Goal: Navigation & Orientation: Understand site structure

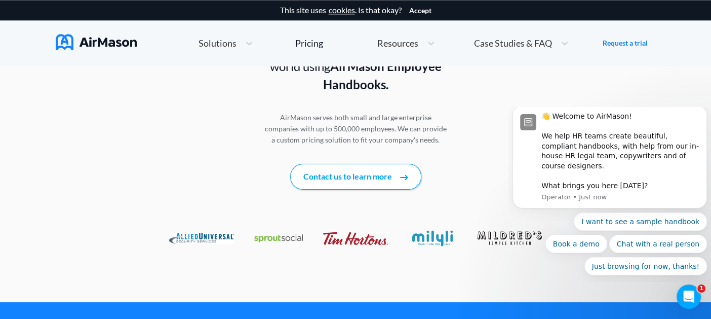
click at [544, 42] on span "Case Studies & FAQ" at bounding box center [513, 43] width 78 height 9
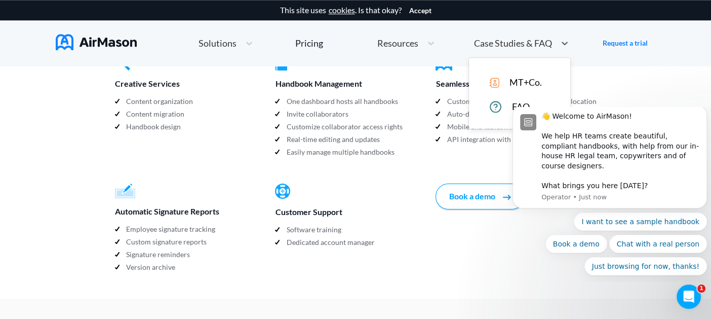
click at [525, 80] on span "MT+Co." at bounding box center [526, 82] width 32 height 11
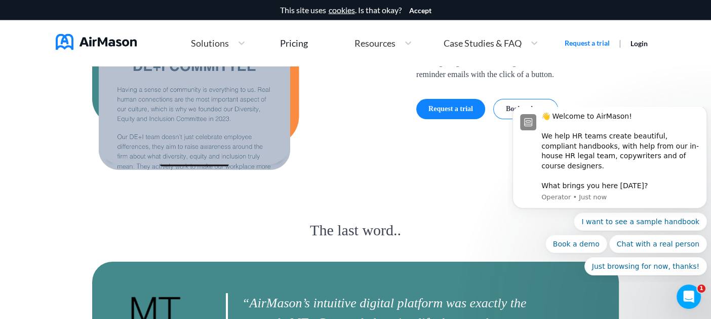
scroll to position [2533, 0]
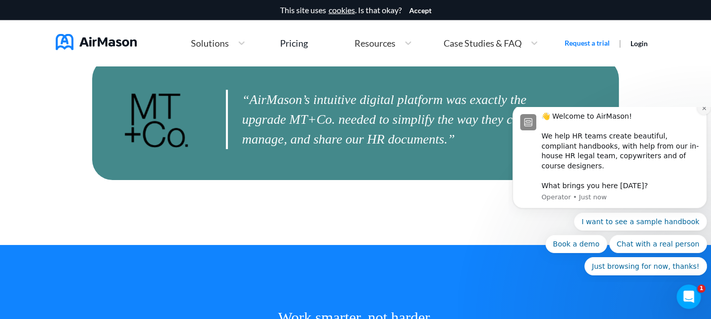
click at [702, 111] on icon "Dismiss notification" at bounding box center [705, 108] width 6 height 6
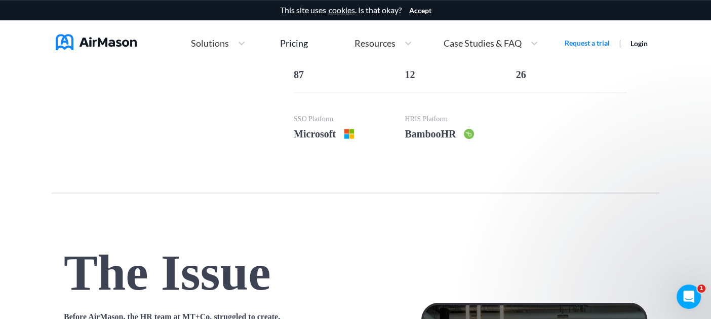
scroll to position [427, 0]
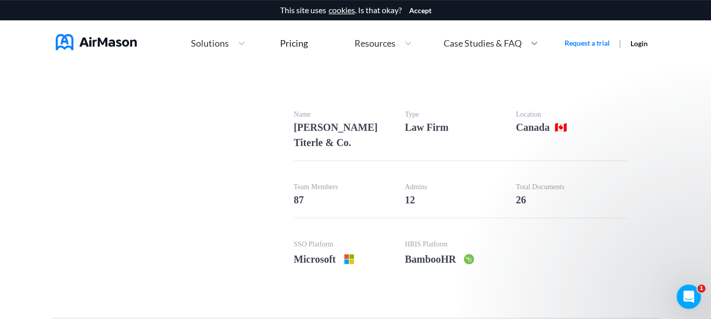
click at [525, 40] on div at bounding box center [534, 43] width 18 height 10
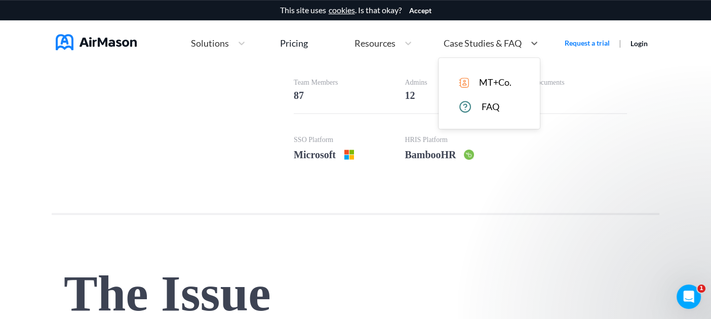
scroll to position [534, 0]
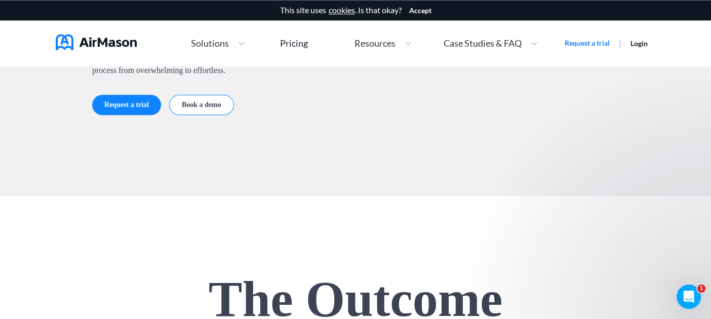
scroll to position [1299, 0]
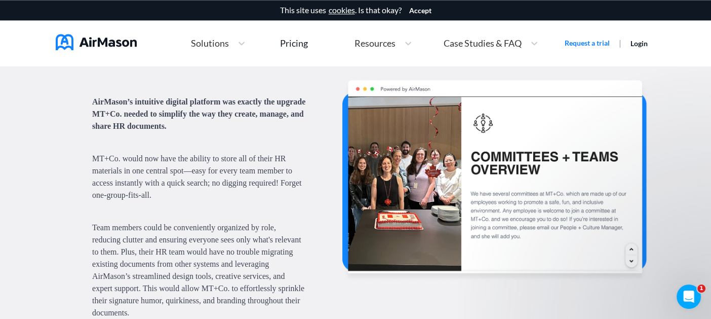
click at [397, 45] on div "Resources" at bounding box center [375, 43] width 50 height 13
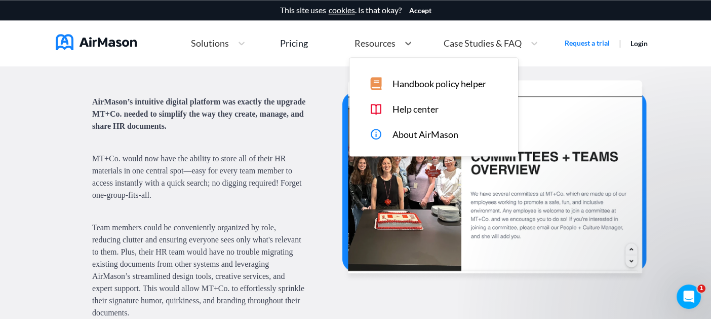
click at [407, 87] on span "Handbook policy helper" at bounding box center [440, 84] width 94 height 11
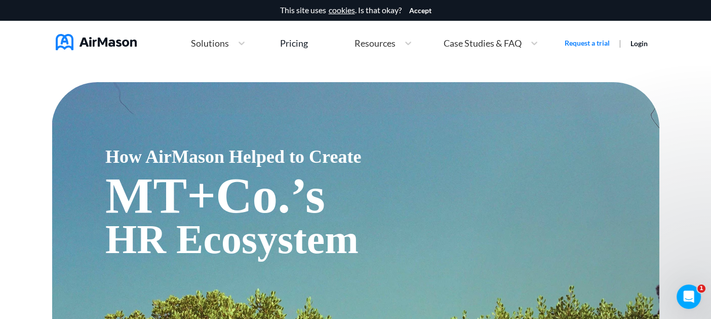
click at [231, 51] on div "Solutions" at bounding box center [218, 43] width 65 height 22
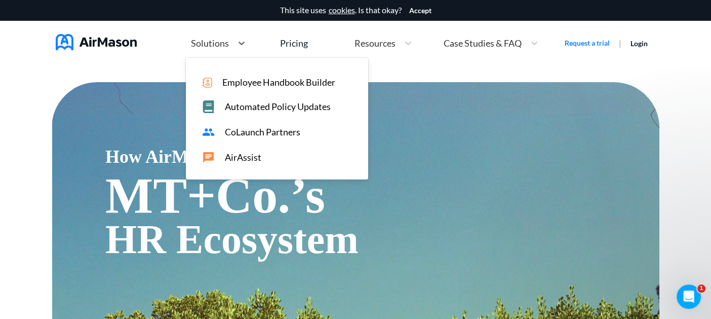
click at [250, 134] on span "CoLaunch Partners" at bounding box center [262, 132] width 75 height 11
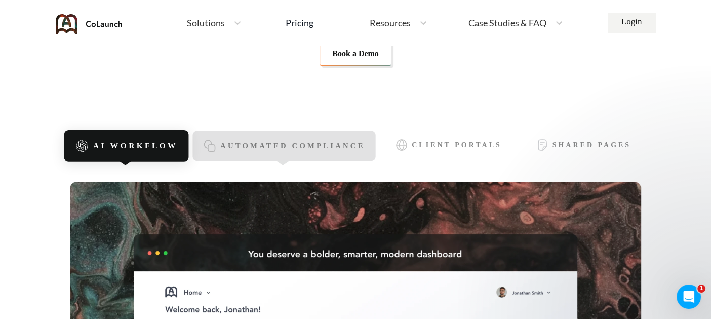
scroll to position [203, 0]
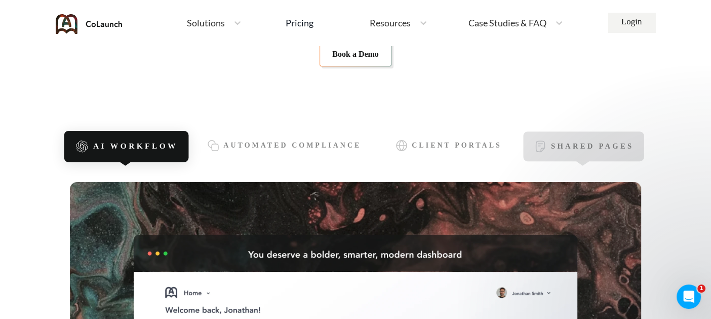
click at [547, 143] on div "Shared Pages" at bounding box center [583, 147] width 121 height 30
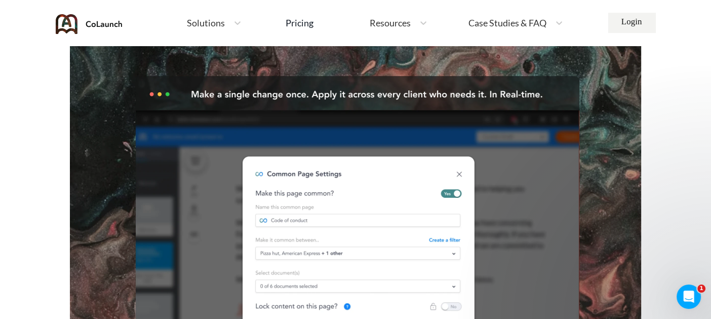
scroll to position [253, 0]
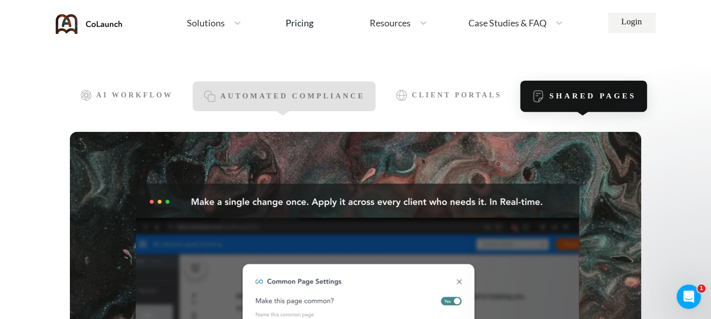
click at [300, 107] on div "Automated Compliance" at bounding box center [284, 97] width 183 height 30
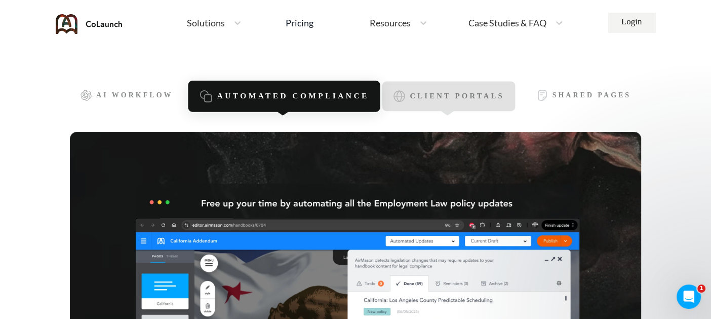
click at [406, 100] on div "Client Portals" at bounding box center [449, 97] width 133 height 30
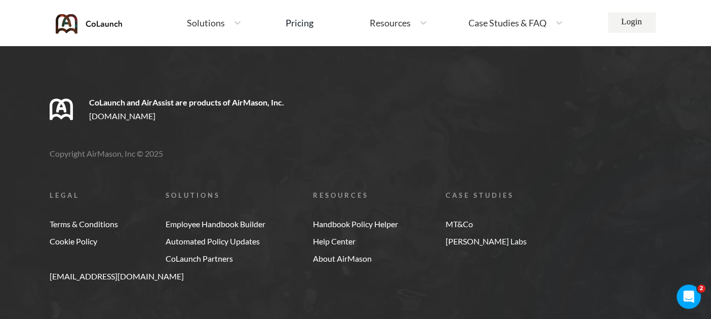
scroll to position [6153, 0]
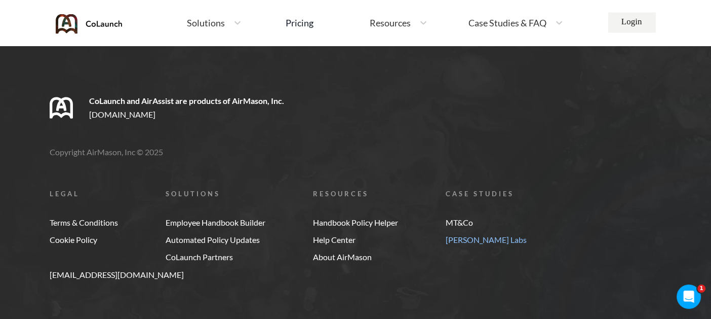
click at [482, 235] on link "[PERSON_NAME] Labs" at bounding box center [486, 239] width 81 height 9
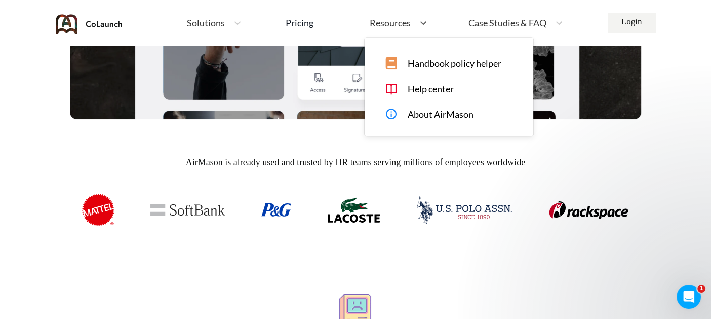
scroll to position [287, 0]
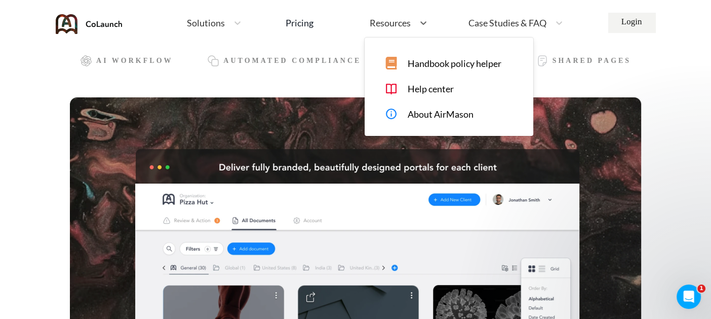
click at [412, 20] on div "Resources" at bounding box center [390, 23] width 50 height 13
click at [423, 110] on span "About AirMason" at bounding box center [441, 114] width 66 height 11
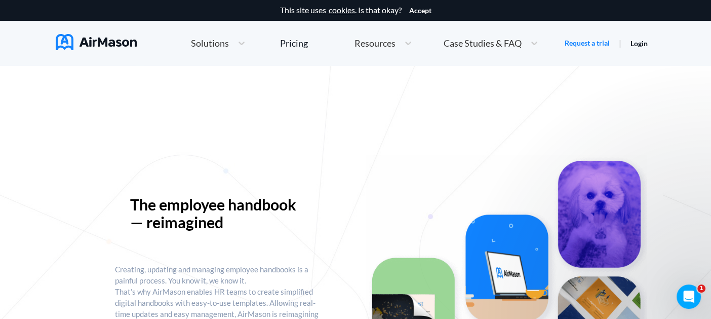
click at [226, 50] on div "Solutions" at bounding box center [218, 43] width 65 height 22
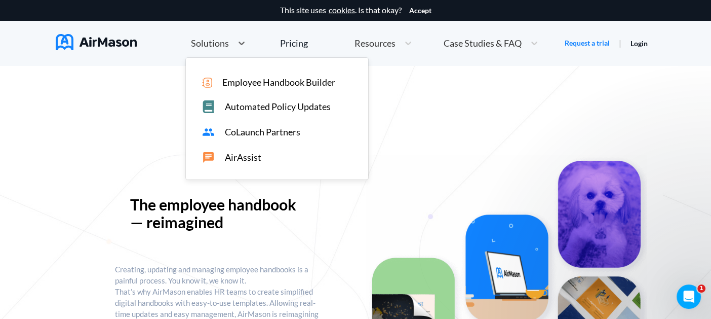
click at [233, 82] on span "Employee Handbook Builder" at bounding box center [278, 82] width 113 height 11
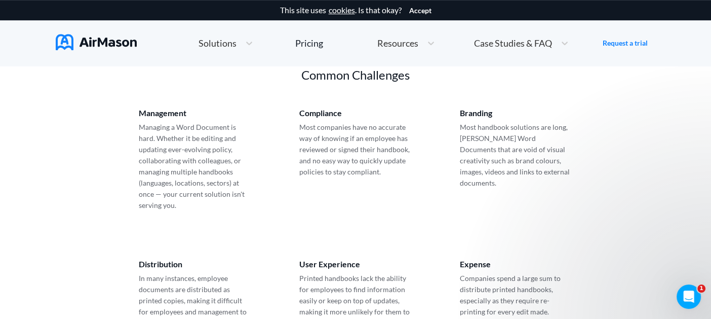
scroll to position [506, 0]
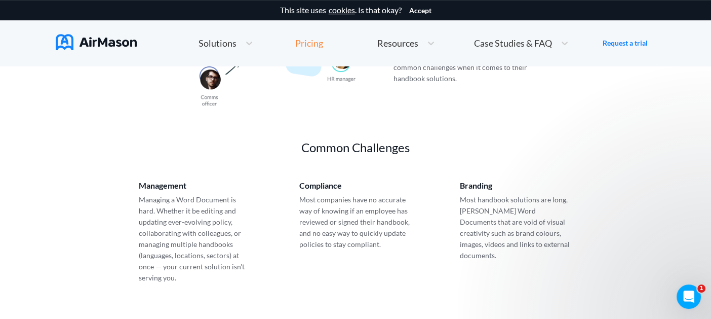
click at [303, 47] on div "Pricing" at bounding box center [309, 43] width 28 height 9
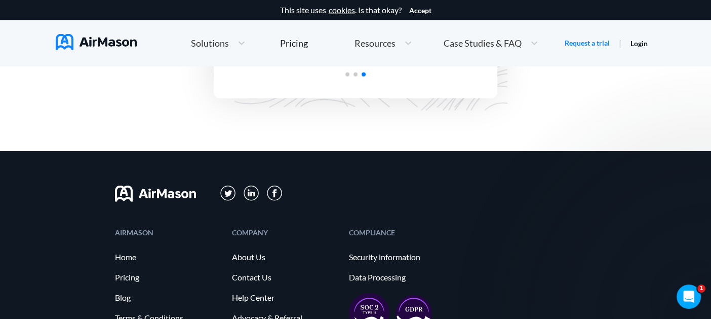
scroll to position [2584, 0]
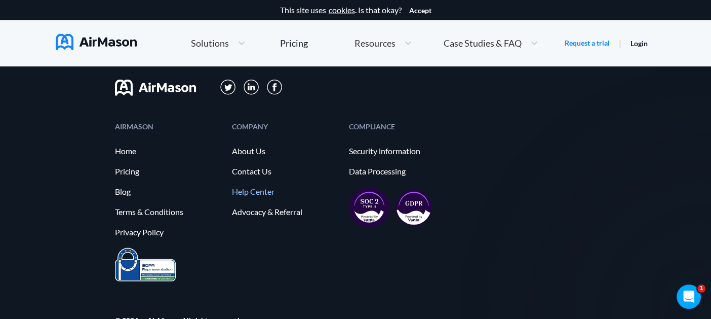
click at [256, 189] on link "Help Center" at bounding box center [285, 191] width 107 height 9
click at [127, 152] on link "Home" at bounding box center [168, 150] width 107 height 9
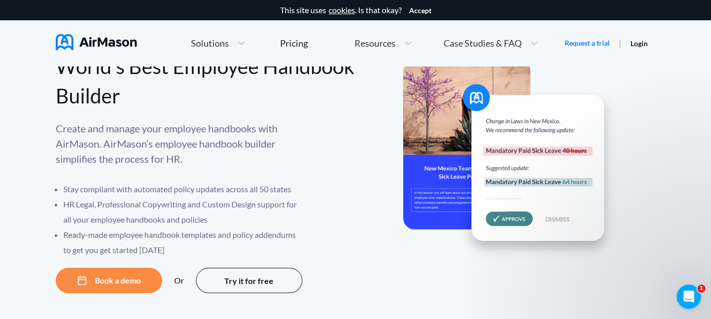
scroll to position [51, 0]
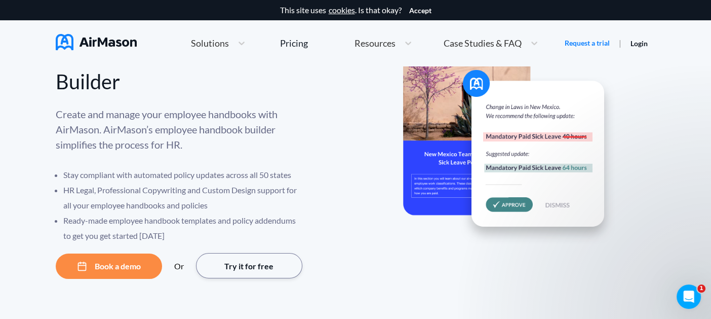
click at [257, 263] on button "Try it for free" at bounding box center [249, 265] width 106 height 25
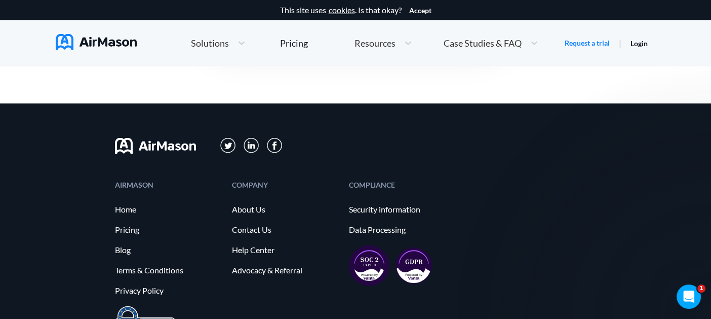
scroll to position [2533, 0]
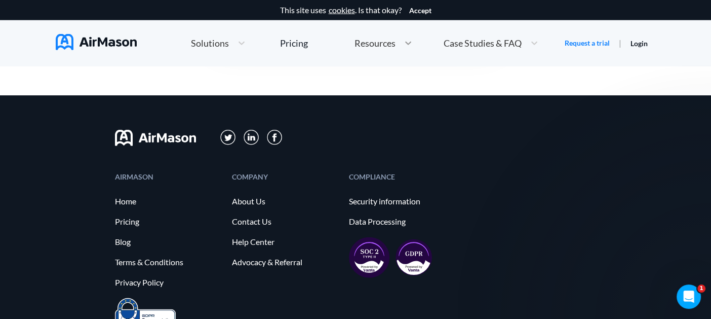
click at [403, 48] on icon at bounding box center [408, 43] width 10 height 10
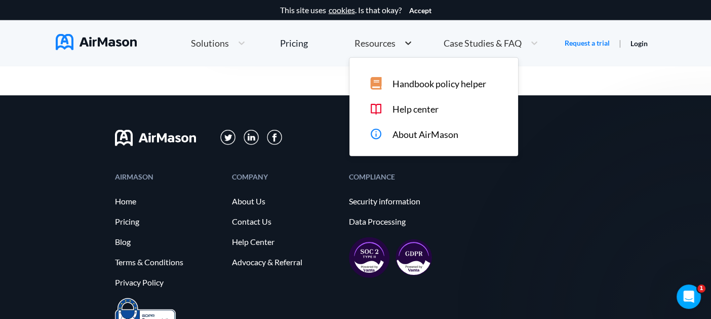
scroll to position [2234, 0]
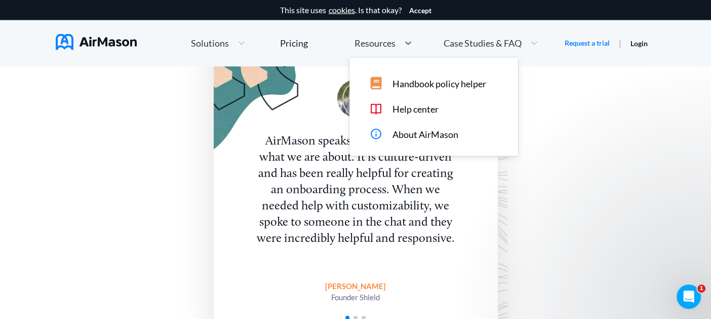
click at [524, 47] on div "Case Studies & FAQ" at bounding box center [482, 43] width 87 height 13
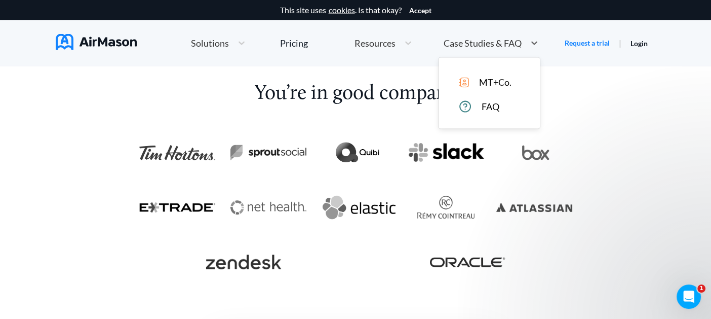
click at [508, 80] on span "MT+Co." at bounding box center [495, 82] width 32 height 11
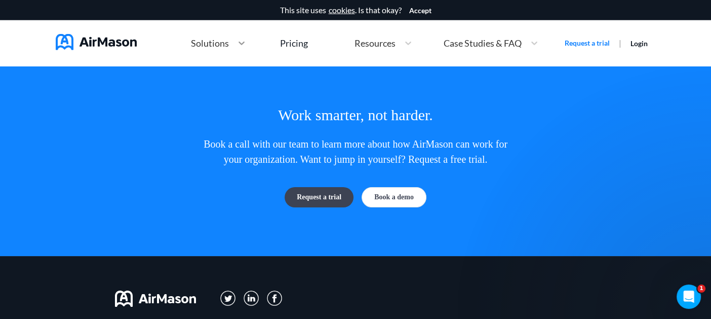
scroll to position [2437, 0]
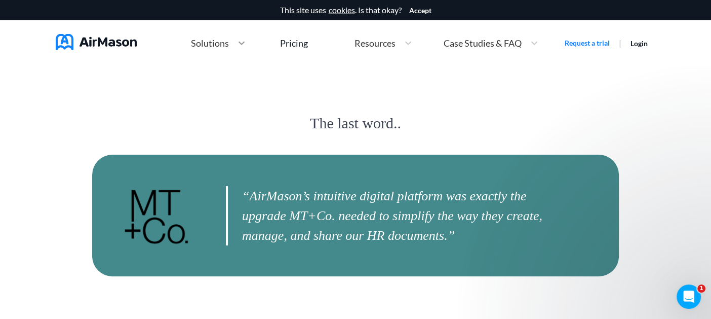
click at [237, 44] on icon at bounding box center [242, 43] width 10 height 10
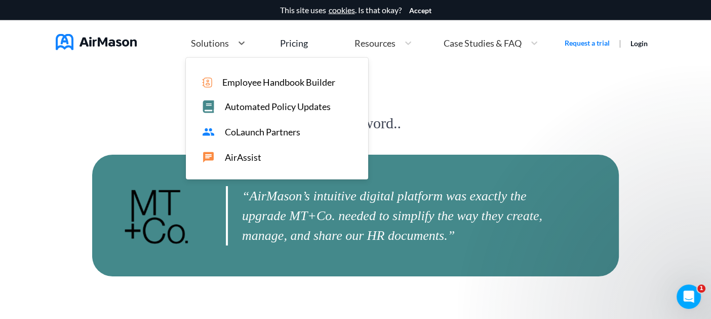
click at [239, 81] on span "Employee Handbook Builder" at bounding box center [278, 82] width 113 height 11
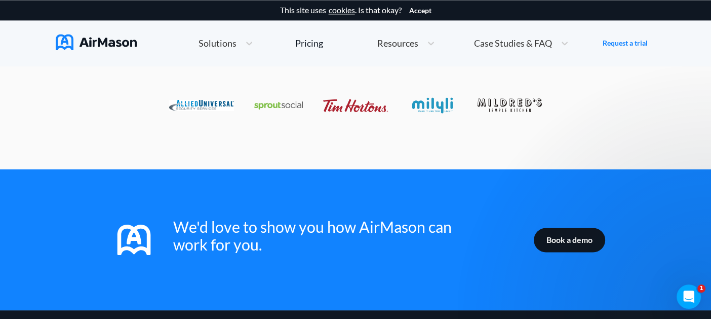
scroll to position [1723, 0]
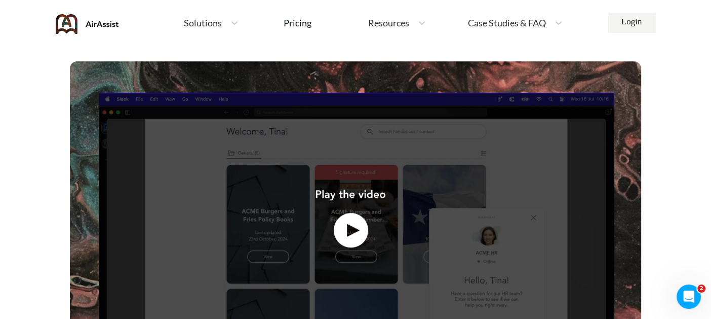
scroll to position [304, 0]
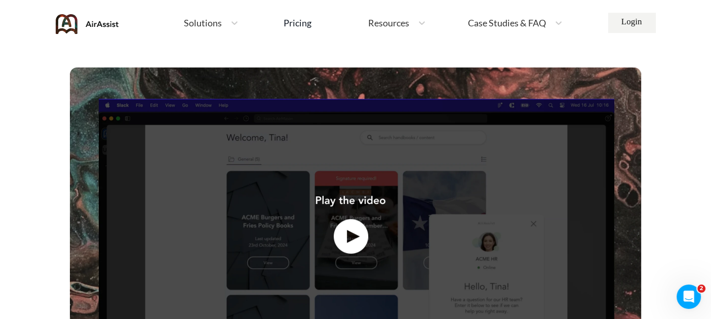
click at [350, 231] on img at bounding box center [356, 231] width 572 height 329
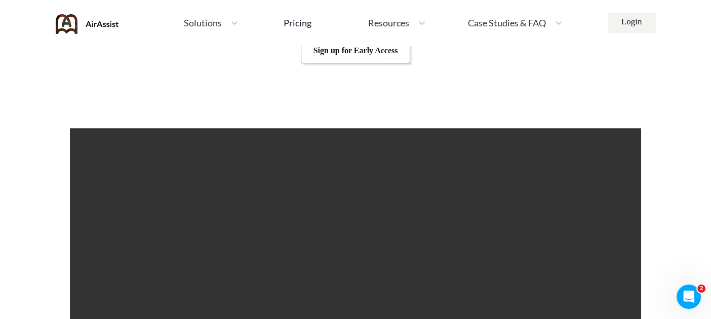
scroll to position [203, 0]
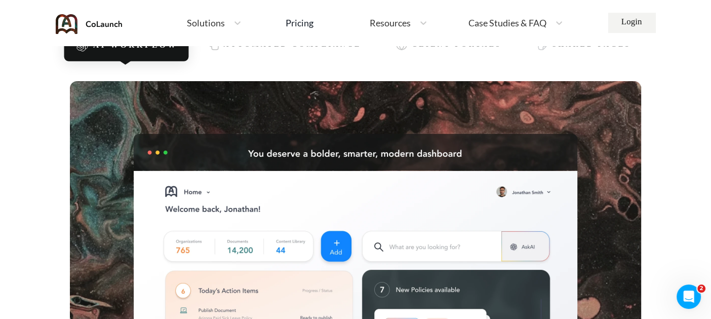
scroll to position [203, 0]
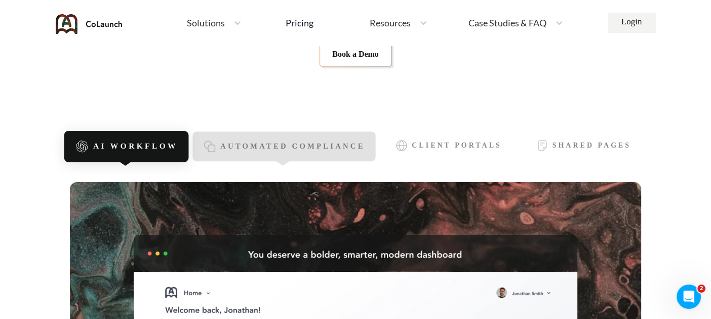
click at [237, 147] on span "Automated Compliance" at bounding box center [292, 146] width 145 height 9
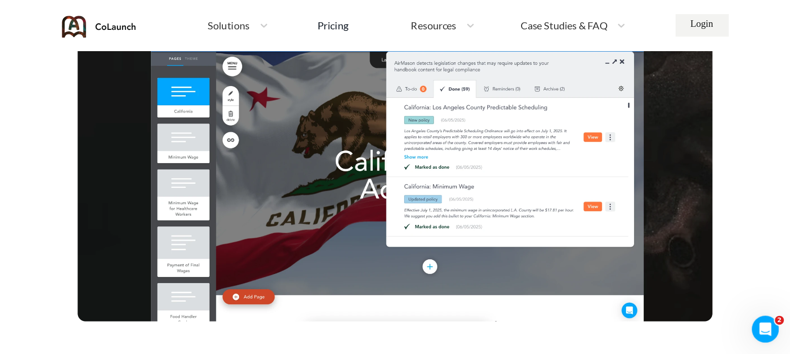
scroll to position [456, 0]
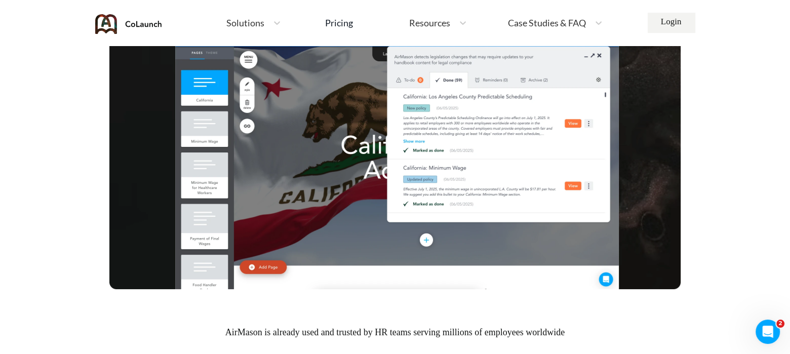
drag, startPoint x: 701, startPoint y: 1, endPoint x: 105, endPoint y: 274, distance: 655.9
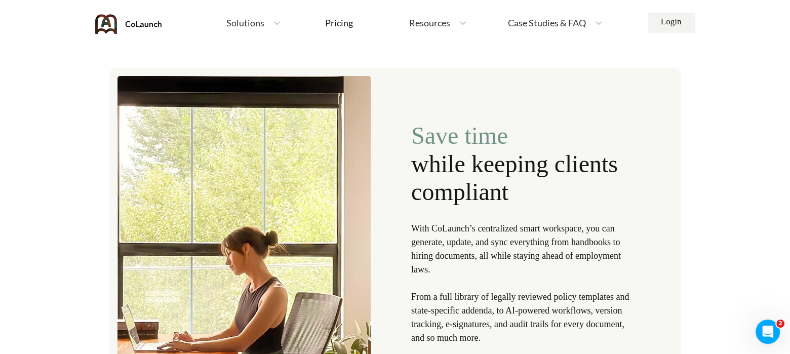
scroll to position [1019, 0]
